Goal: Find specific page/section: Find specific page/section

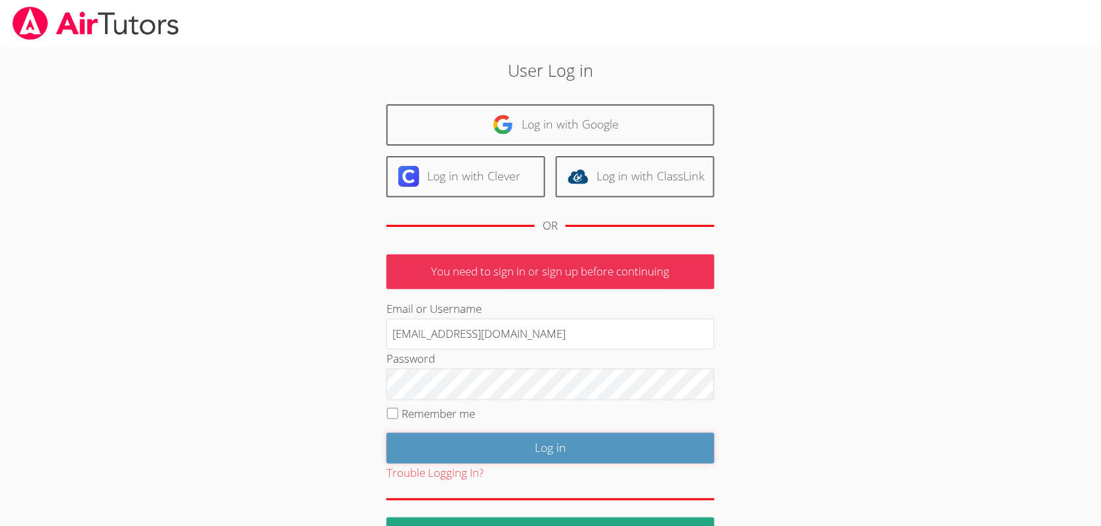
click at [437, 453] on input "Log in" at bounding box center [550, 448] width 328 height 31
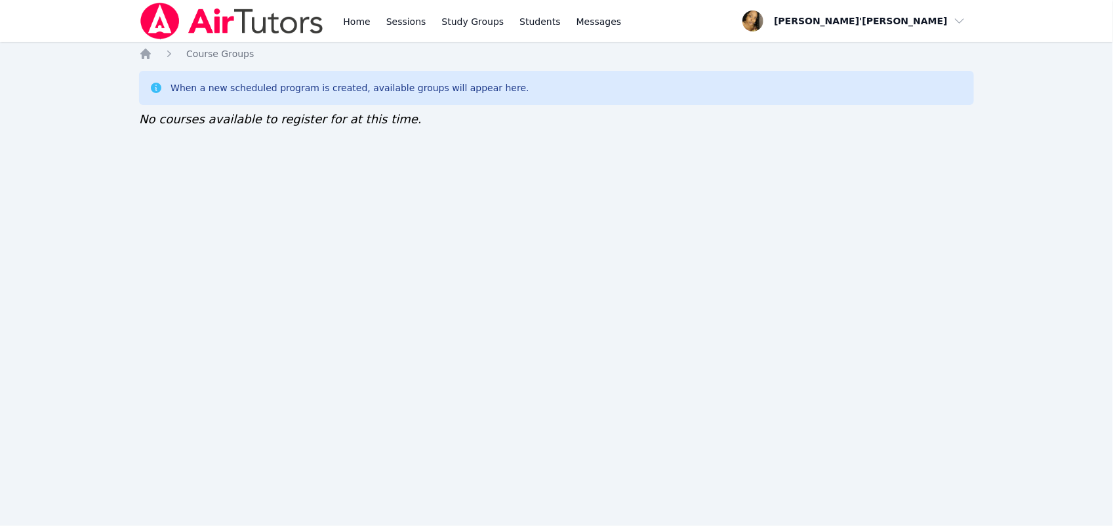
click at [58, 11] on nav "Home Sessions Study Groups Students Messages Open user menu Lee'Tayna Hostick O…" at bounding box center [556, 21] width 1113 height 42
click at [66, 96] on div "Home Sessions Study Groups Students Messages Open user menu Lee'Tayna Hostick O…" at bounding box center [556, 263] width 1113 height 526
